Goal: Task Accomplishment & Management: Manage account settings

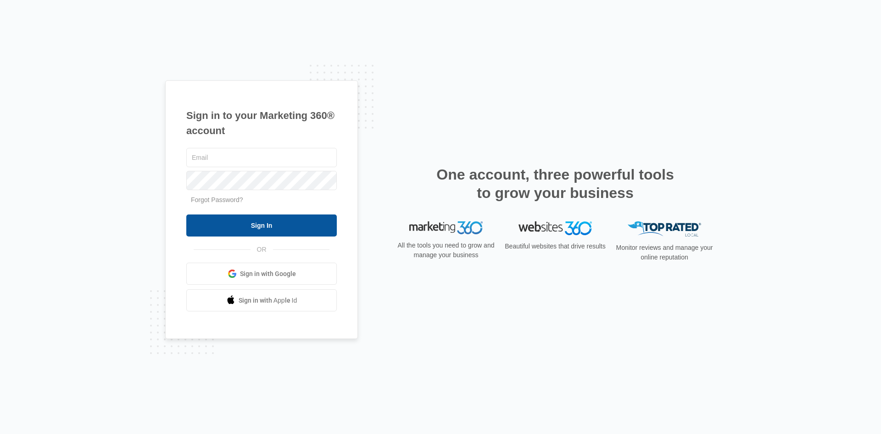
type input "[PERSON_NAME][EMAIL_ADDRESS][PERSON_NAME][DOMAIN_NAME]"
click at [249, 216] on input "Sign In" at bounding box center [261, 225] width 150 height 22
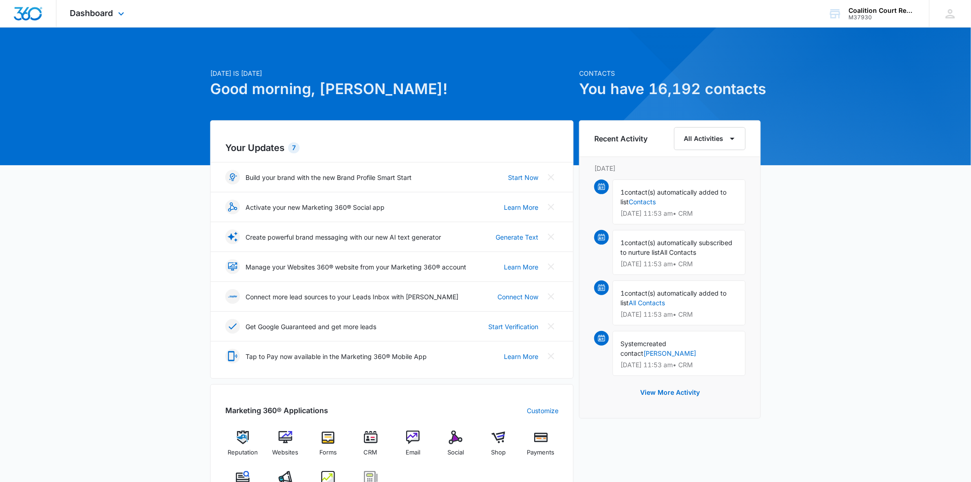
click at [115, 13] on div "Dashboard Apps Reputation Websites Forms CRM Email Social Shop Payments POS Con…" at bounding box center [98, 13] width 84 height 27
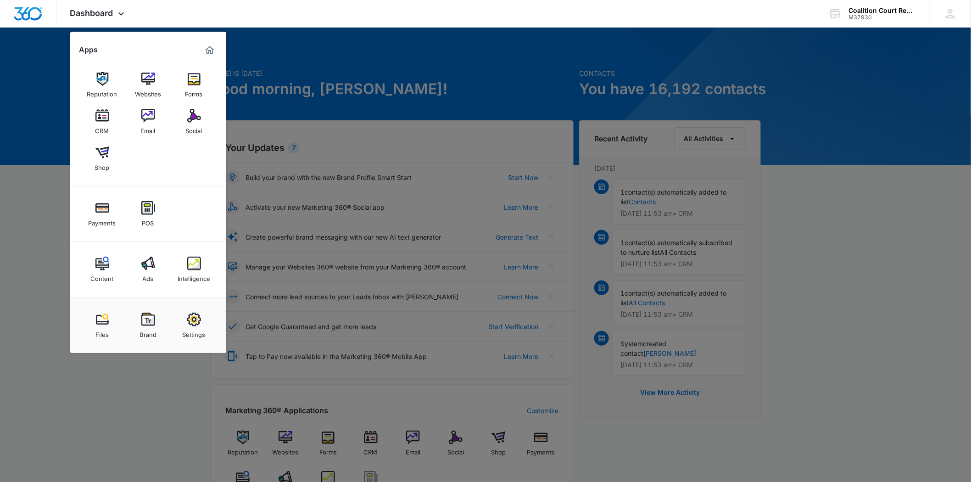
click at [145, 111] on img at bounding box center [148, 116] width 14 height 14
